Goal: Find contact information: Find contact information

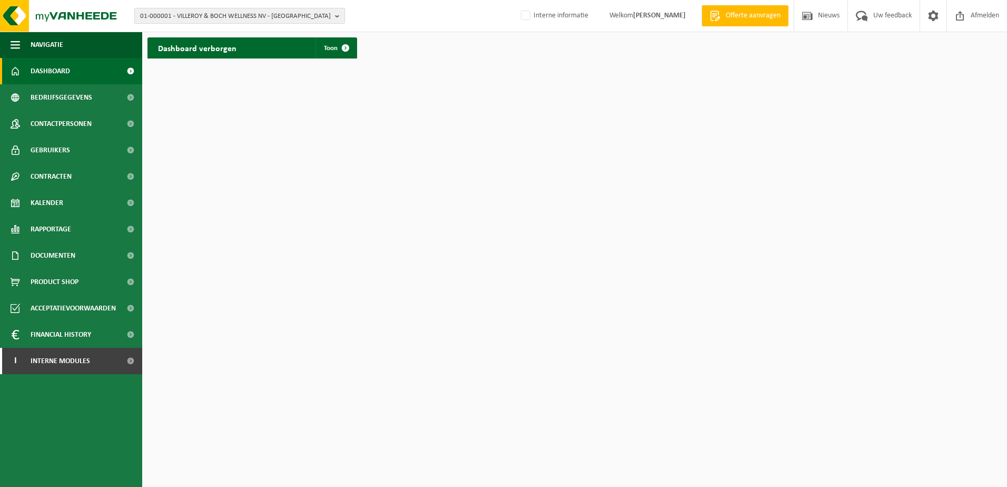
click at [213, 17] on span "01-000001 - VILLEROY & BOCH WELLNESS NV - [GEOGRAPHIC_DATA]" at bounding box center [235, 16] width 191 height 16
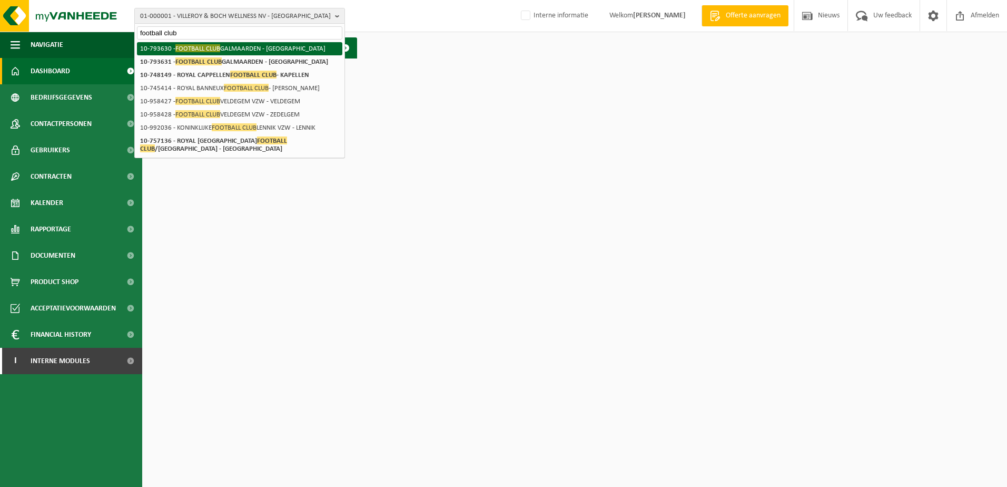
type input "football club"
click at [229, 46] on li "10-793630 - FOOTBALL CLUB GALMAARDEN - [GEOGRAPHIC_DATA]" at bounding box center [239, 48] width 205 height 13
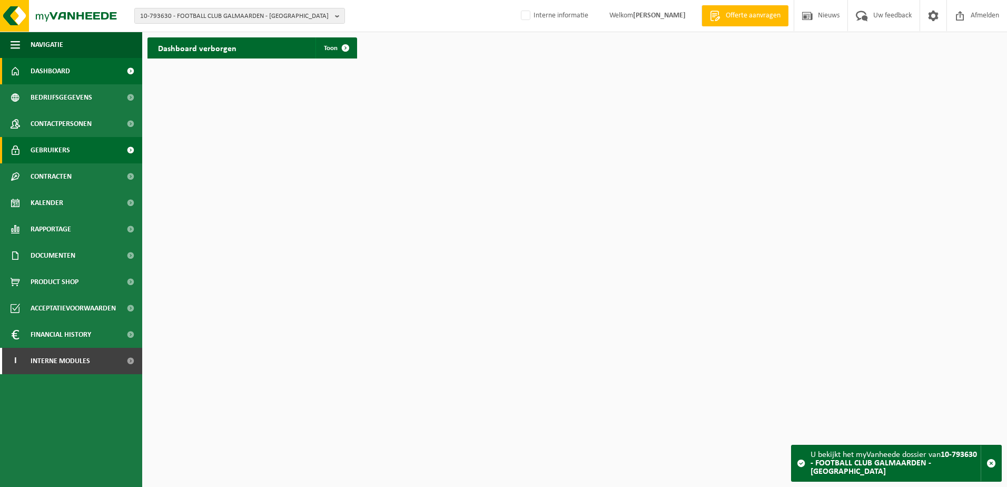
click at [59, 150] on span "Gebruikers" at bounding box center [51, 150] width 40 height 26
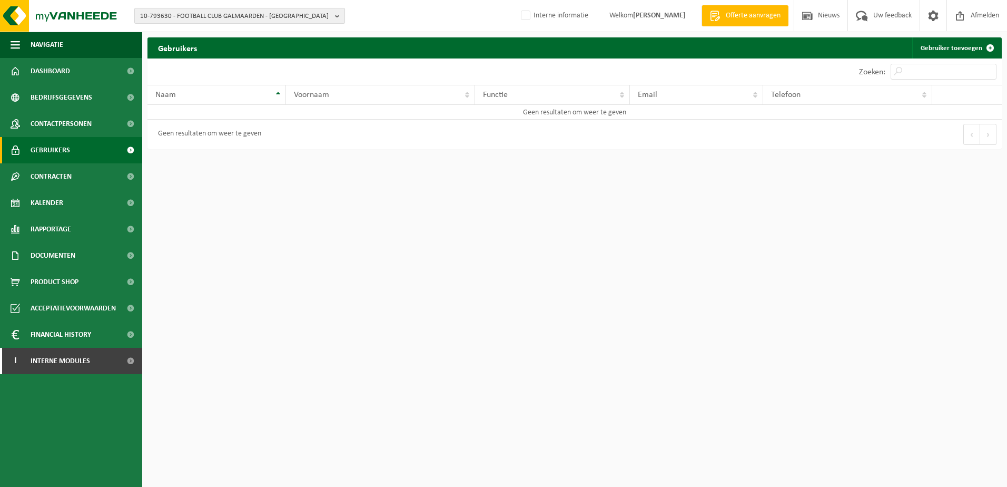
click at [194, 15] on span "10-793630 - FOOTBALL CLUB GALMAARDEN - GALMAARDEN" at bounding box center [235, 16] width 191 height 16
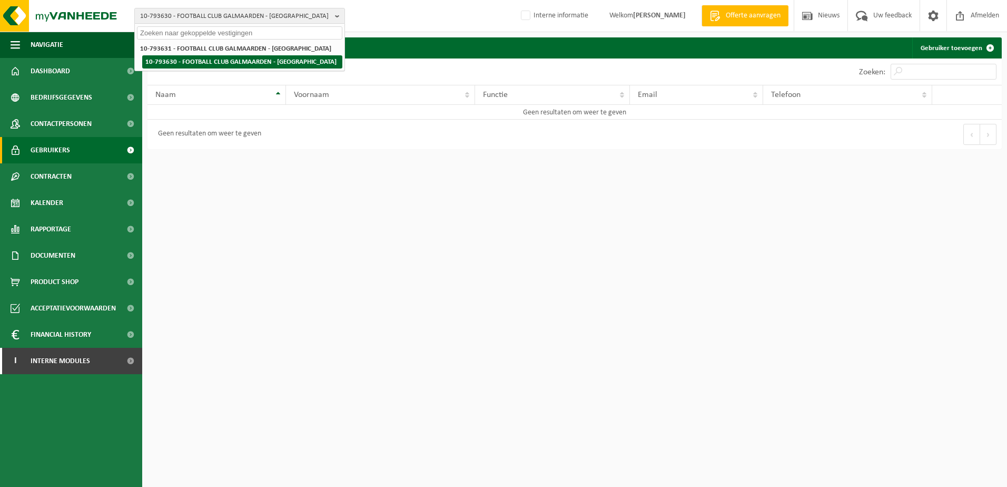
click at [202, 60] on li "10-793630 - FOOTBALL CLUB GALMAARDEN - GALMAARDEN" at bounding box center [242, 61] width 200 height 13
click at [175, 64] on li "10-793630 - FOOTBALL CLUB GALMAARDEN - [GEOGRAPHIC_DATA]" at bounding box center [242, 61] width 200 height 13
click at [67, 147] on span "Gebruikers" at bounding box center [51, 150] width 40 height 26
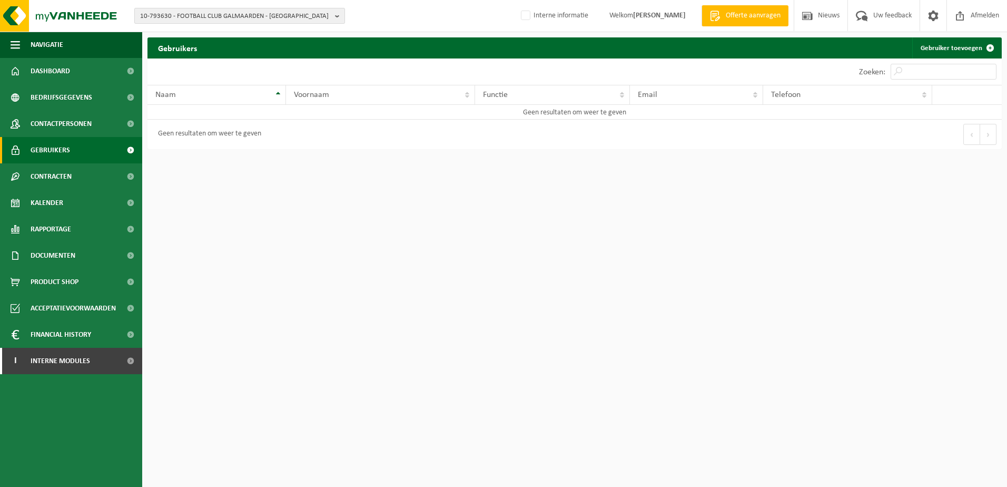
click at [198, 17] on span "10-793630 - FOOTBALL CLUB GALMAARDEN - GALMAARDEN" at bounding box center [235, 16] width 191 height 16
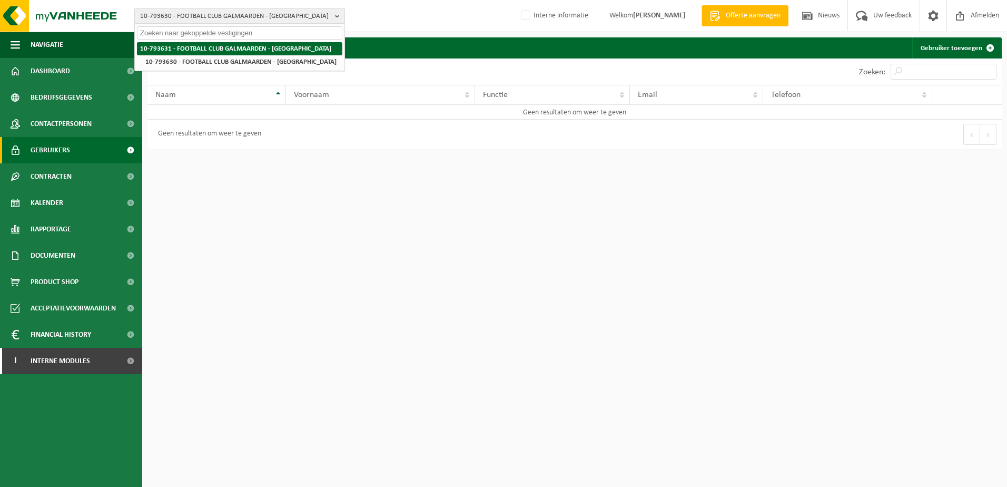
click at [198, 50] on strong "10-793631 - FOOTBALL CLUB GALMAARDEN - GALMAARDEN" at bounding box center [235, 48] width 191 height 7
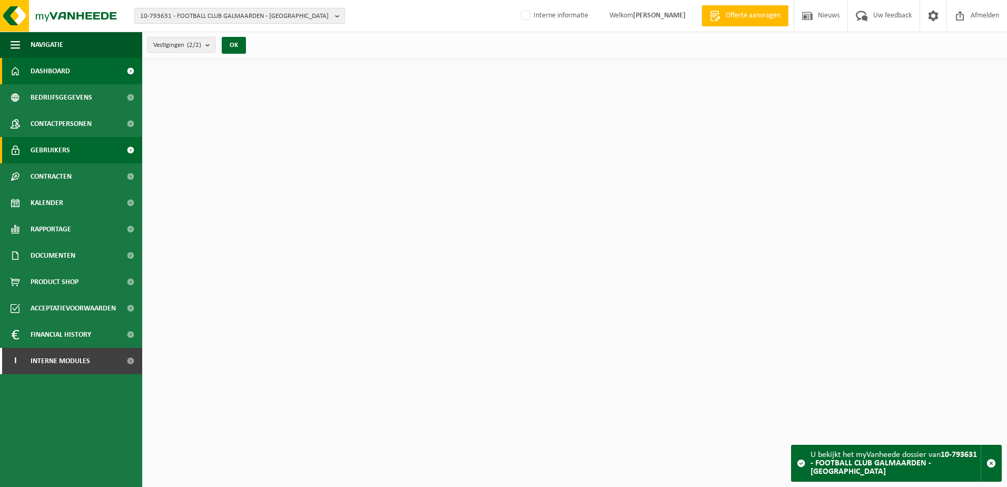
click at [66, 153] on span "Gebruikers" at bounding box center [51, 150] width 40 height 26
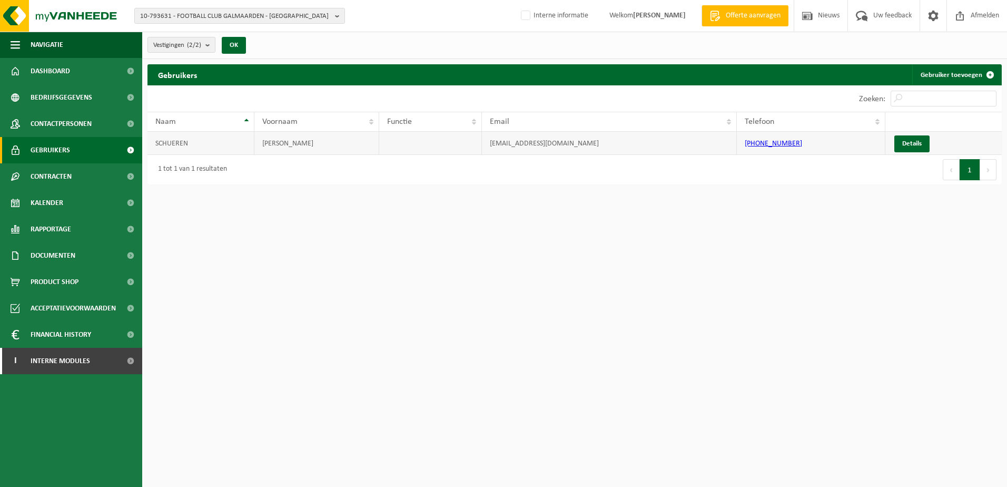
drag, startPoint x: 617, startPoint y: 146, endPoint x: 489, endPoint y: 153, distance: 128.2
click at [489, 153] on td "heidivanderschueren@gmail.com" at bounding box center [610, 143] width 256 height 23
copy td "heidivanderschueren@gmail.com"
click at [57, 101] on span "Bedrijfsgegevens" at bounding box center [62, 97] width 62 height 26
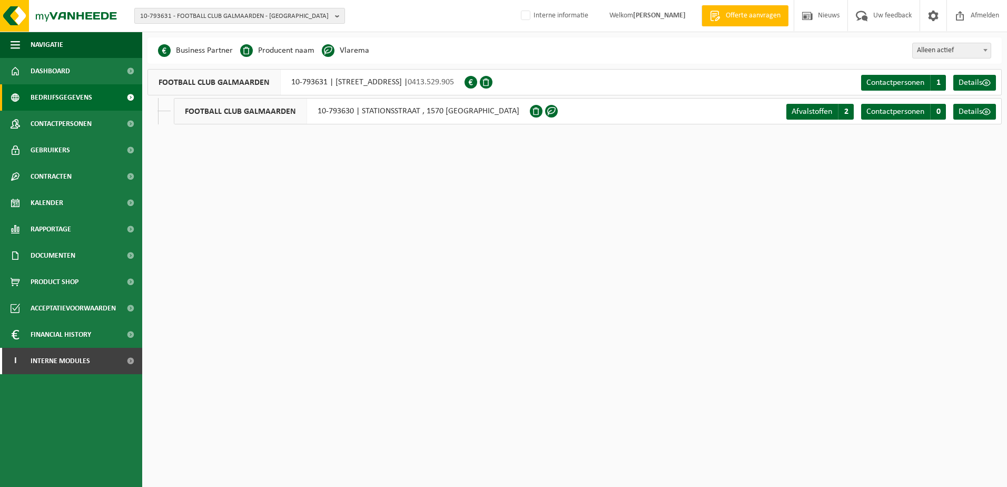
click at [188, 21] on span "10-793631 - FOOTBALL CLUB GALMAARDEN - GALMAARDEN" at bounding box center [235, 16] width 191 height 16
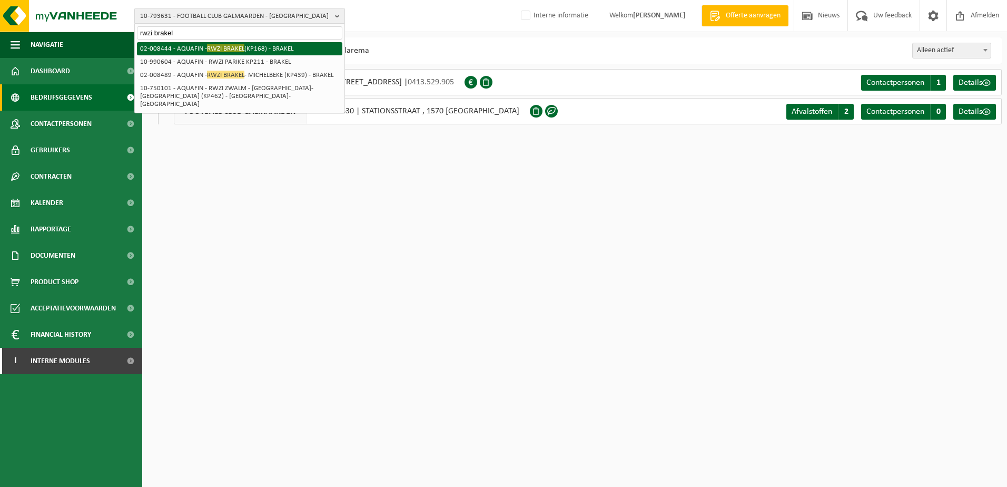
type input "rwzi brakel"
click at [210, 48] on span "RWZI BRAKEL" at bounding box center [225, 48] width 37 height 8
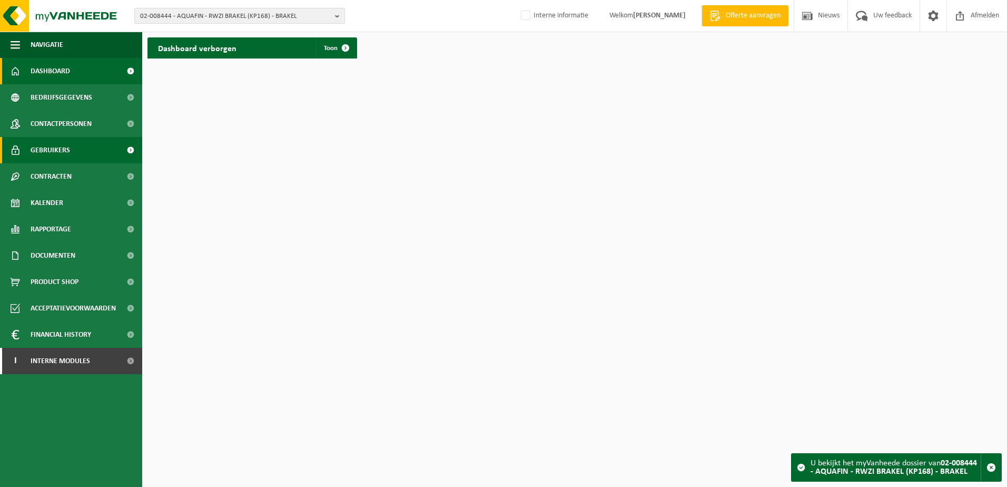
click at [64, 146] on span "Gebruikers" at bounding box center [51, 150] width 40 height 26
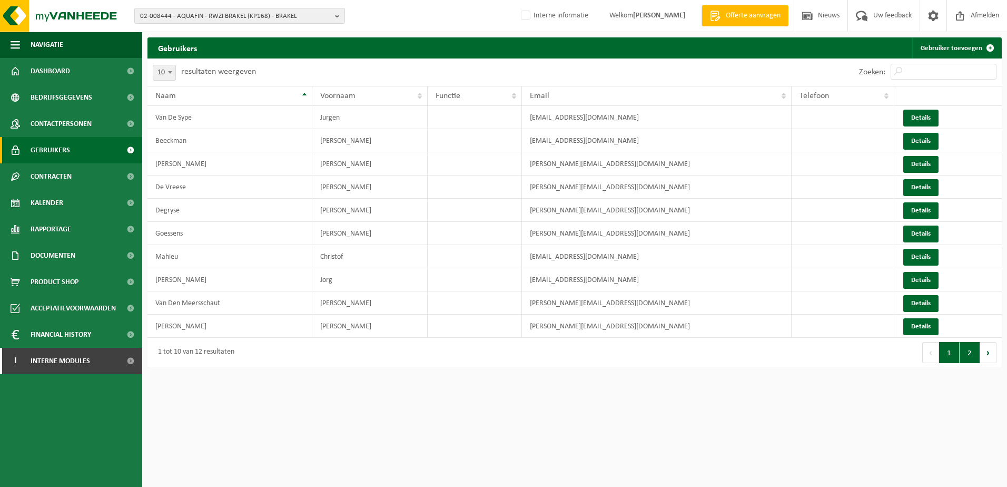
click at [967, 355] on button "2" at bounding box center [970, 352] width 21 height 21
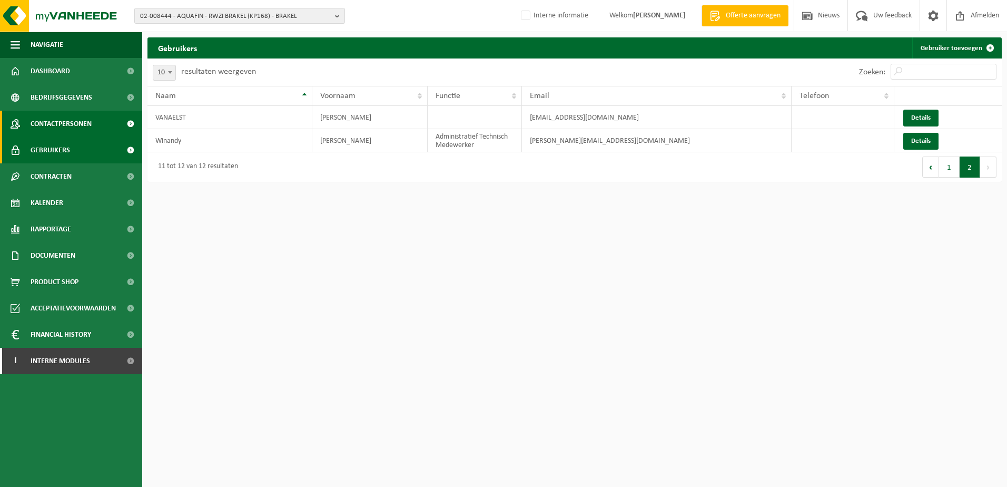
click at [48, 126] on span "Contactpersonen" at bounding box center [61, 124] width 61 height 26
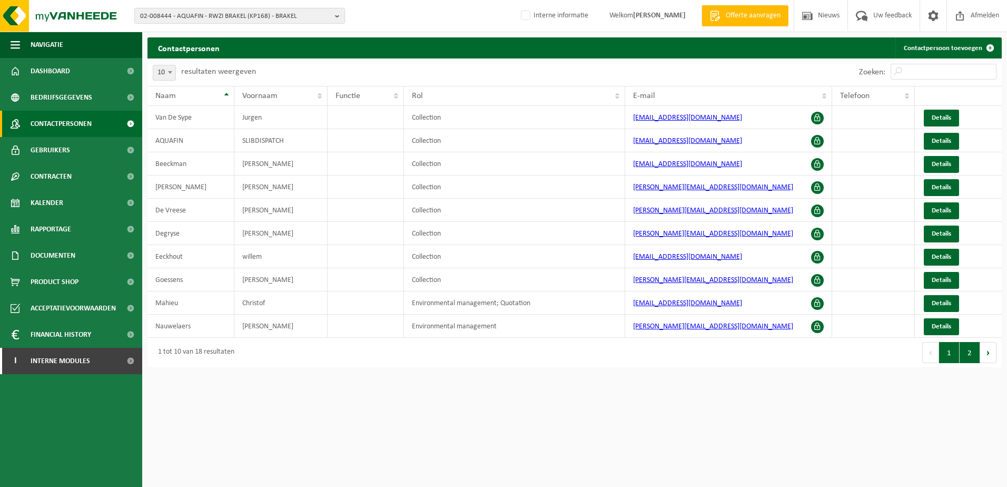
click at [965, 359] on button "2" at bounding box center [970, 352] width 21 height 21
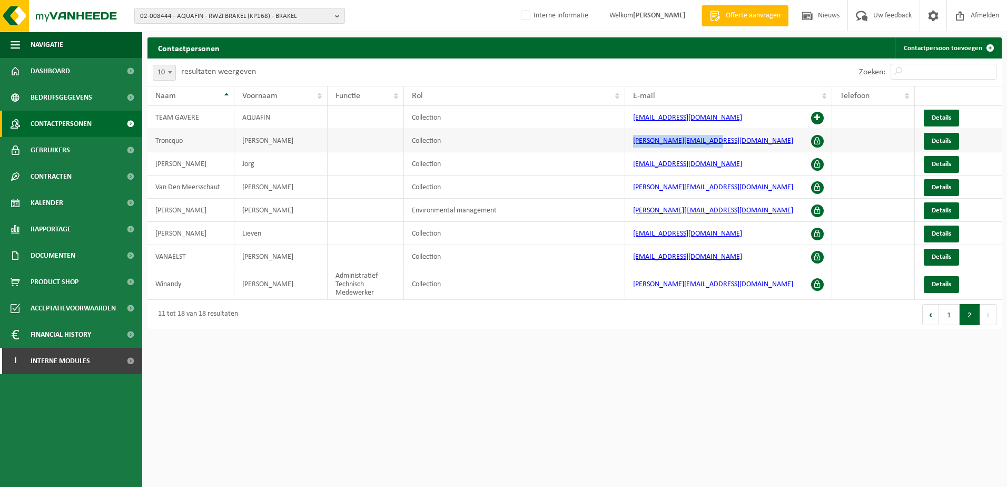
drag, startPoint x: 731, startPoint y: 142, endPoint x: 632, endPoint y: 148, distance: 99.7
click at [632, 148] on td "[PERSON_NAME][EMAIL_ADDRESS][DOMAIN_NAME]" at bounding box center [728, 140] width 207 height 23
copy link "[PERSON_NAME][EMAIL_ADDRESS][DOMAIN_NAME]"
click at [246, 17] on span "02-008444 - AQUAFIN - RWZI BRAKEL (KP168) - BRAKEL" at bounding box center [235, 16] width 191 height 16
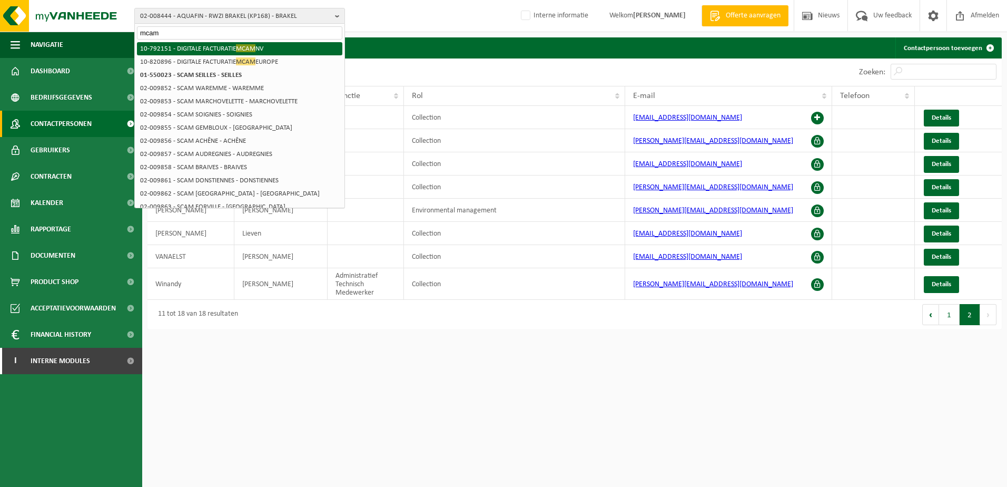
type input "mcam"
click at [246, 48] on span "MCAM" at bounding box center [245, 48] width 19 height 8
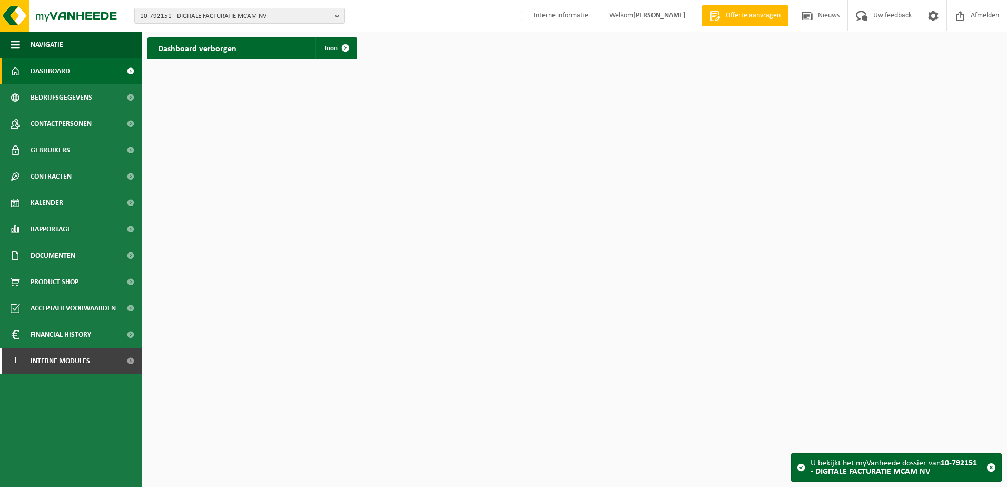
drag, startPoint x: 741, startPoint y: 335, endPoint x: 644, endPoint y: 486, distance: 179.9
click at [691, 402] on html "10-792151 - DIGITALE FACTURATIE MCAM NV 10-792151 - DIGITALE FACTURATIE MCAM NV…" at bounding box center [503, 243] width 1007 height 487
